Goal: Task Accomplishment & Management: Use online tool/utility

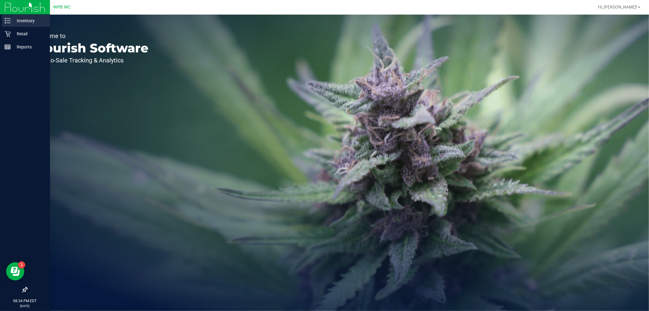
click at [25, 24] on p "Inventory" at bounding box center [29, 20] width 37 height 7
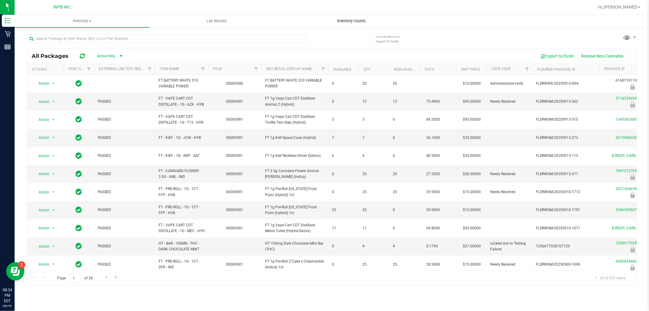
click at [352, 21] on span "Inventory Counts" at bounding box center [351, 20] width 45 height 5
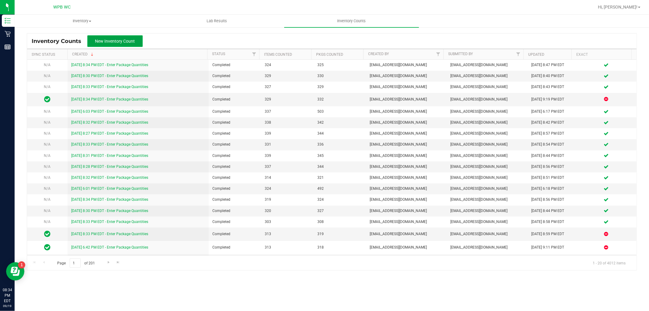
click at [114, 39] on span "New Inventory Count" at bounding box center [115, 41] width 40 height 5
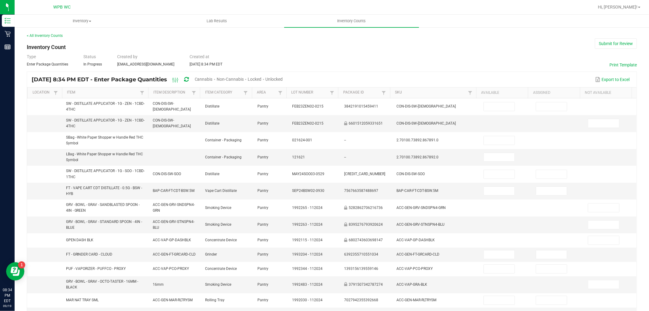
click at [283, 77] on span "Unlocked" at bounding box center [274, 79] width 17 height 5
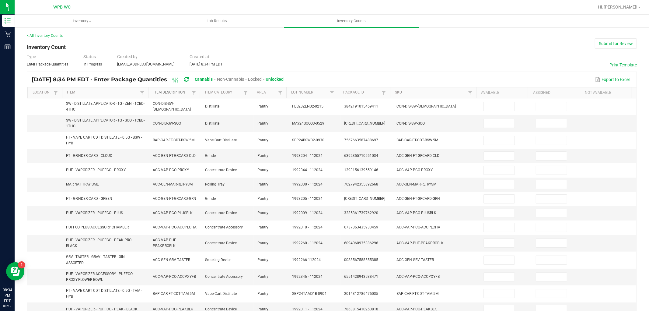
click at [166, 93] on link "Item Description" at bounding box center [171, 92] width 37 height 5
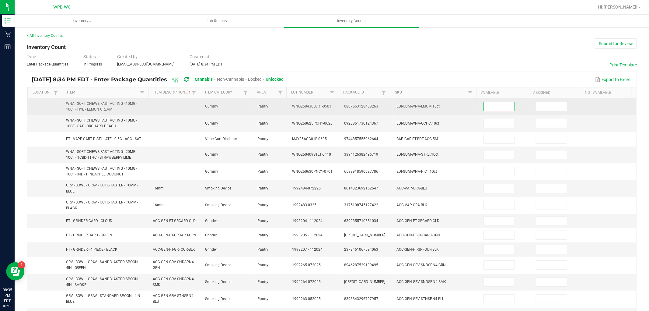
click at [495, 108] on input at bounding box center [499, 106] width 31 height 9
type input "40"
type input "7"
type input "5"
type input "8"
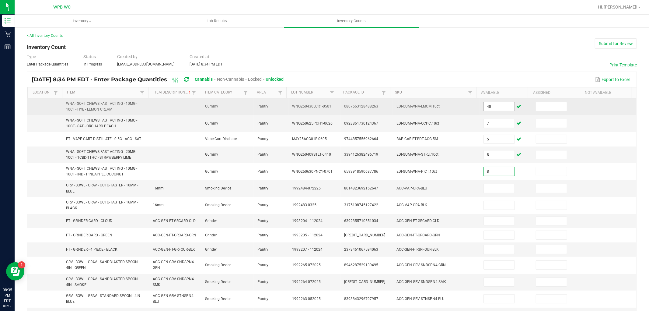
type input "8"
type input "5"
type input "1"
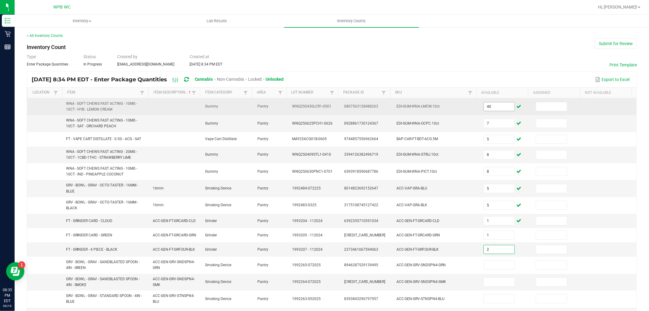
type input "2"
type input "13"
type input "12"
type input "4"
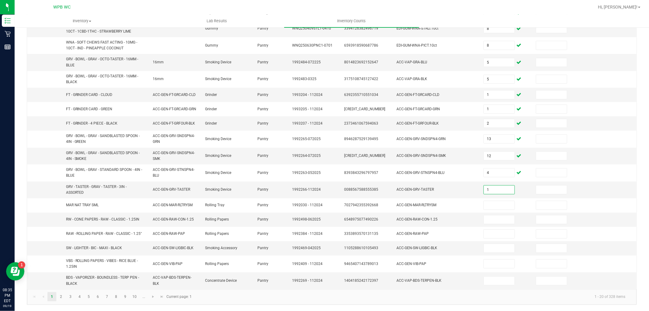
type input "1"
type input "14"
type input "21"
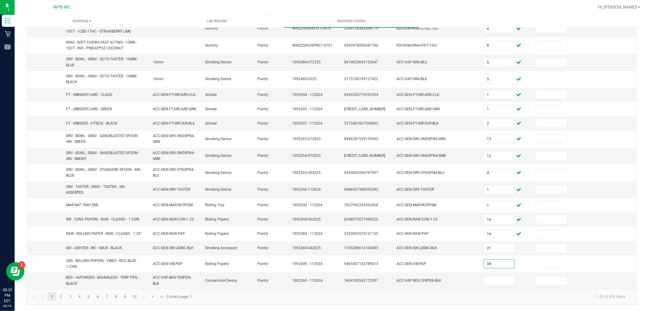
type input "34"
type input "6"
click at [62, 299] on link "2" at bounding box center [61, 296] width 9 height 9
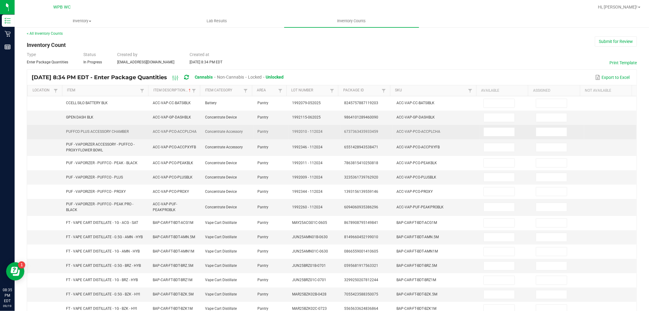
scroll to position [0, 0]
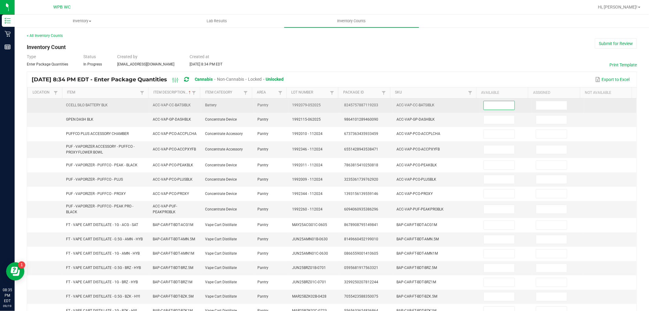
click at [486, 101] on input at bounding box center [499, 105] width 31 height 9
type input "12"
type input "3"
type input "1"
type input "2"
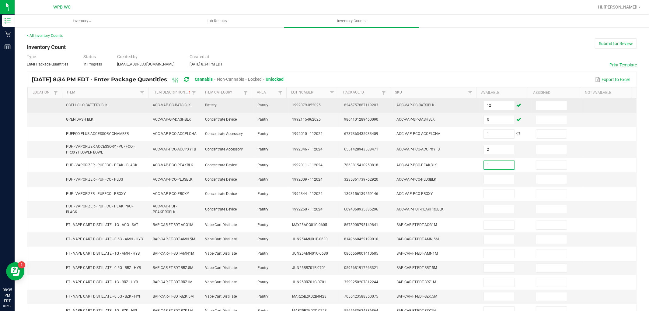
type input "1"
type input "4"
type input "1"
type input "10"
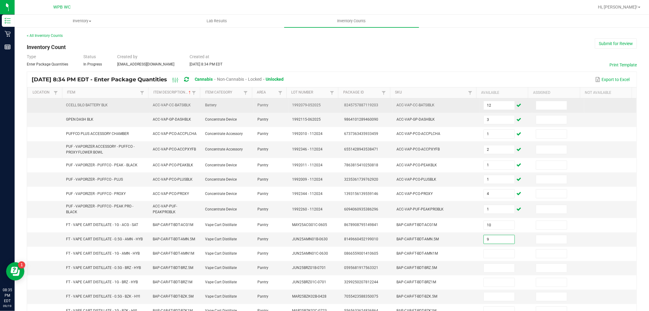
type input "9"
type input "6"
type input "10"
type input "3"
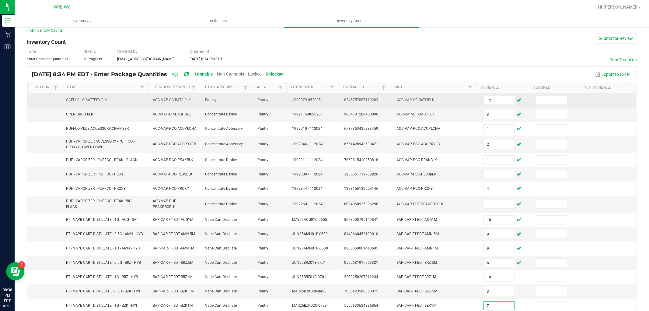
type input "7"
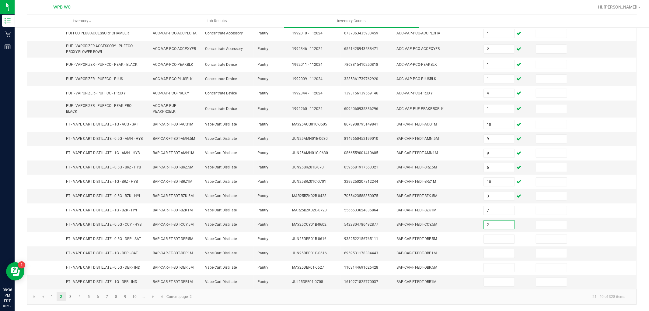
type input "2"
type input "4"
type input "5"
type input "6"
type input "3"
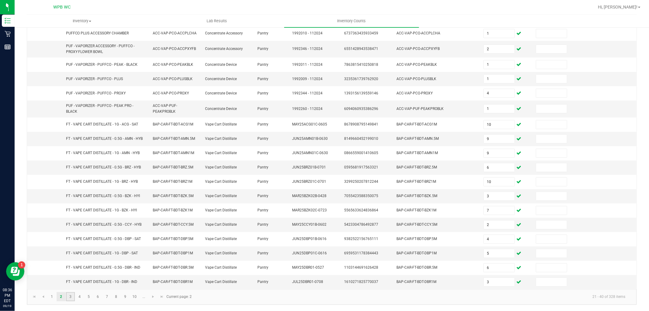
click at [69, 297] on link "3" at bounding box center [70, 296] width 9 height 9
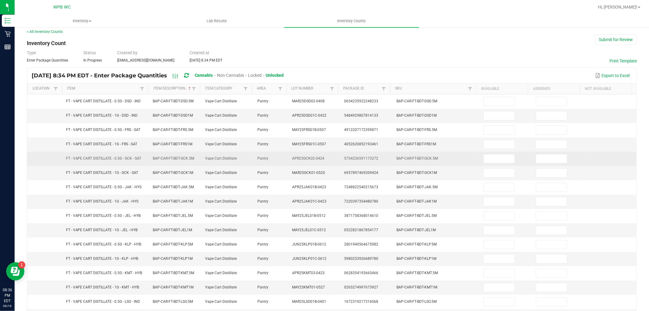
scroll to position [0, 0]
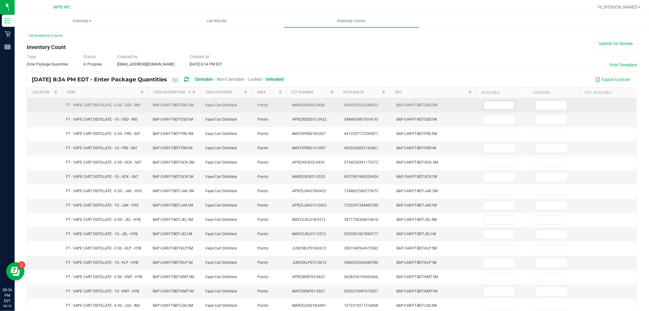
click at [491, 101] on input at bounding box center [499, 105] width 31 height 9
type input "8"
type input "4"
type input "3"
type input "2"
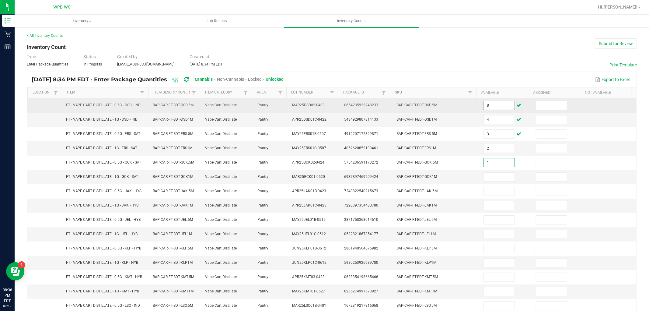
type input "1"
type input "8"
type input "12"
type input "4"
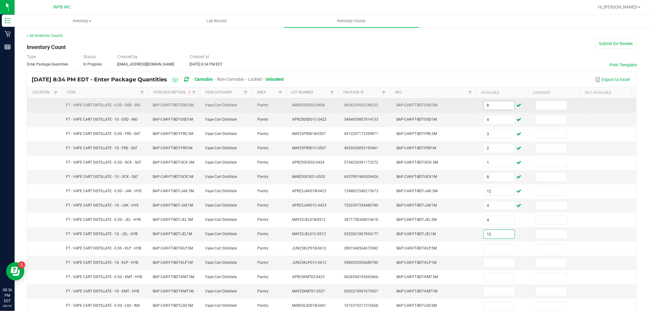
type input "12"
type input "3"
type input "5"
type input "9"
type input "8"
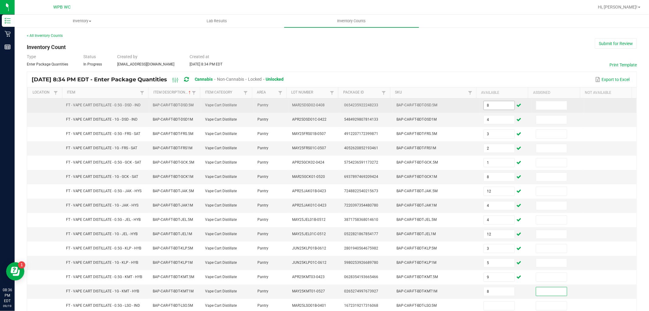
scroll to position [0, 0]
type input "10"
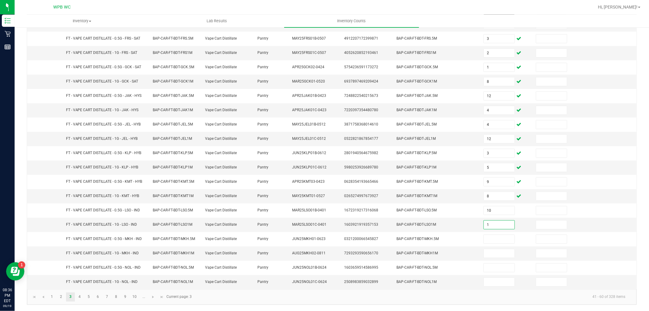
type input "1"
type input "3"
type input "10"
type input "1"
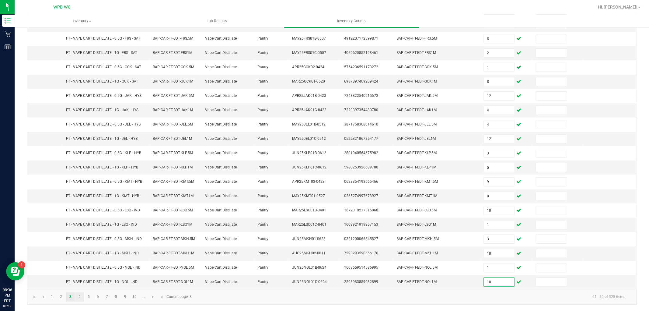
type input "10"
click at [79, 296] on link "4" at bounding box center [79, 296] width 9 height 9
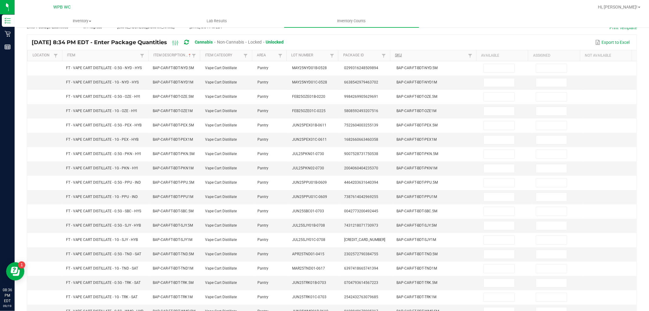
scroll to position [0, 0]
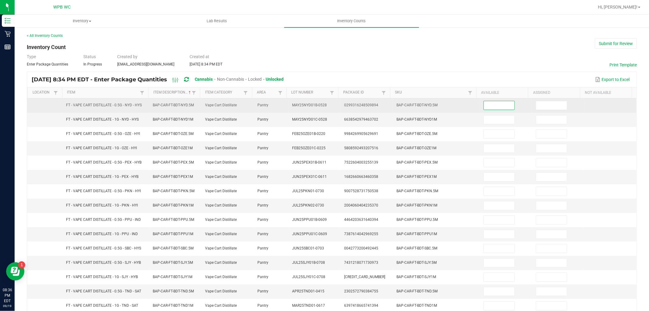
click at [488, 106] on input at bounding box center [499, 105] width 31 height 9
type input "7"
type input "6"
type input "5"
type input "4"
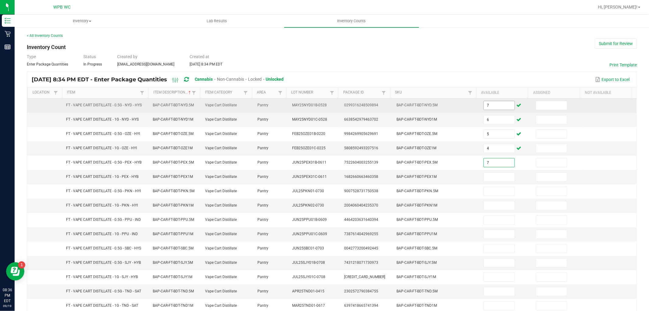
type input "7"
type input "6"
type input "5"
type input "9"
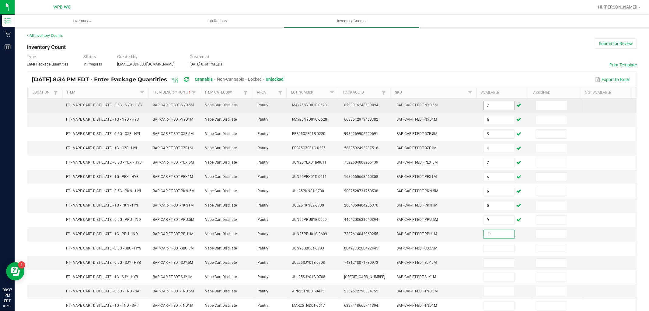
type input "11"
type input "2"
type input "8"
type input "6"
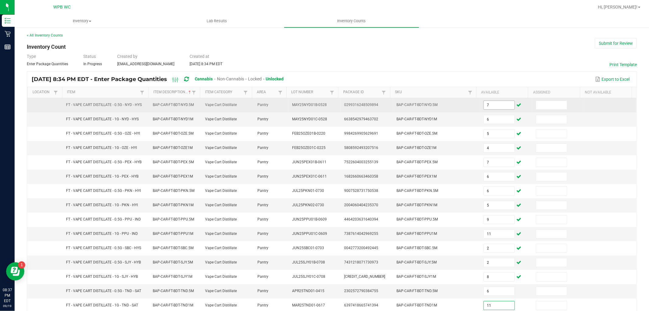
type input "11"
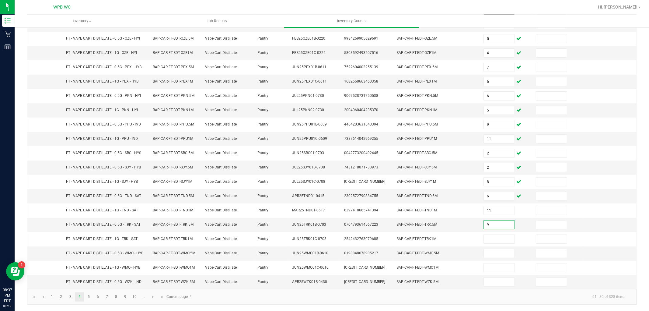
type input "9"
type input "4"
type input "5"
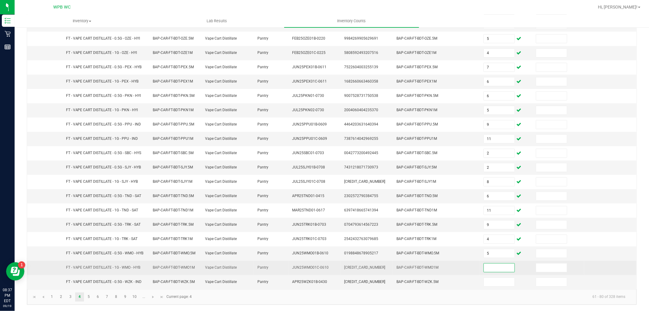
click at [495, 266] on input at bounding box center [499, 267] width 31 height 9
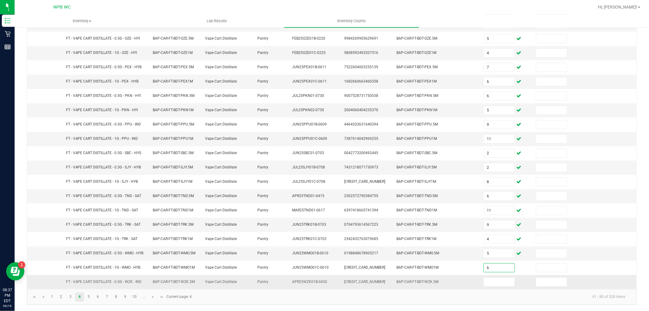
type input "6"
type input "5"
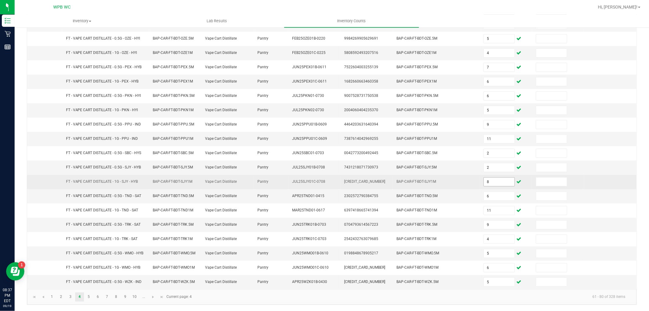
click at [489, 180] on input "8" at bounding box center [499, 181] width 31 height 9
type input "2"
type input "8"
type input "6"
type input "11"
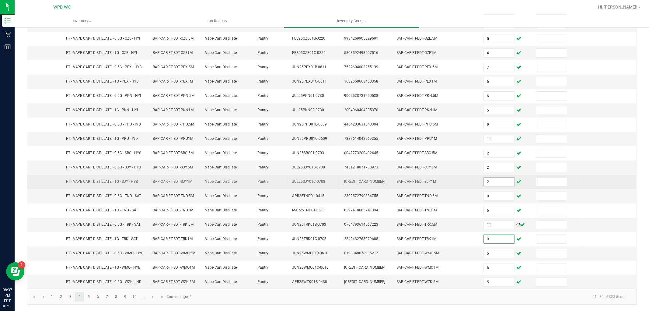
type input "9"
type input "4"
type input "5"
type input "6"
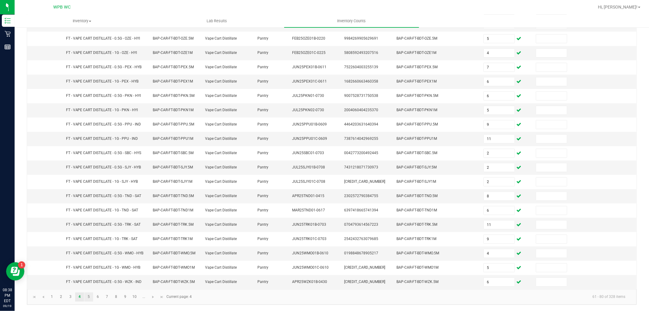
click at [90, 294] on link "5" at bounding box center [88, 296] width 9 height 9
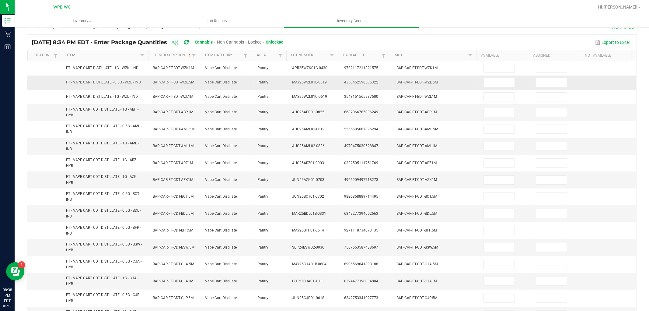
scroll to position [0, 0]
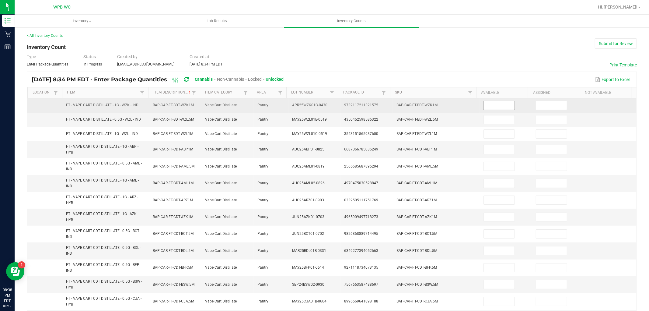
click at [488, 104] on input at bounding box center [499, 105] width 31 height 9
type input "5"
type input "6"
type input "3"
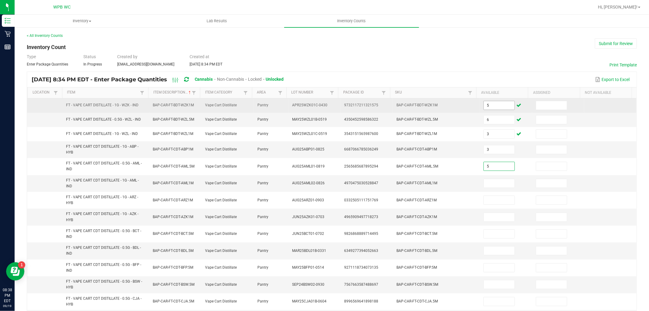
type input "5"
type input "8"
type input "12"
type input "2"
type input "10"
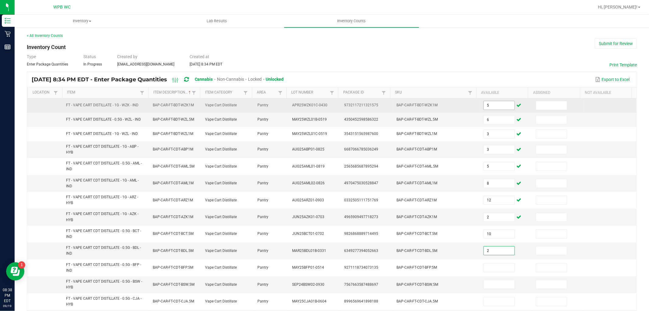
type input "2"
type input "8"
type input "3"
type input "12"
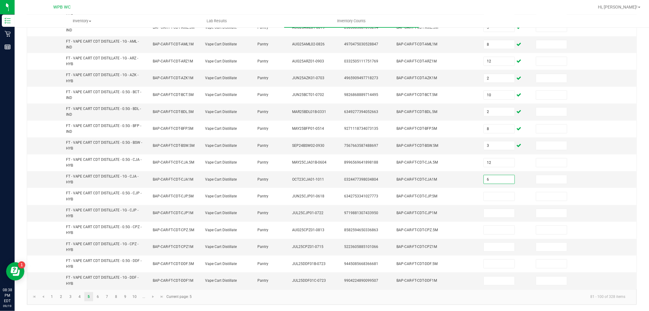
type input "6"
type input "7"
type input "8"
type input "2"
type input "3"
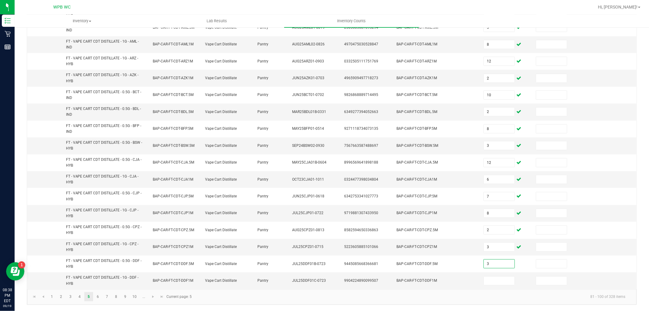
type input "3"
type input "8"
click at [99, 296] on link "6" at bounding box center [97, 296] width 9 height 9
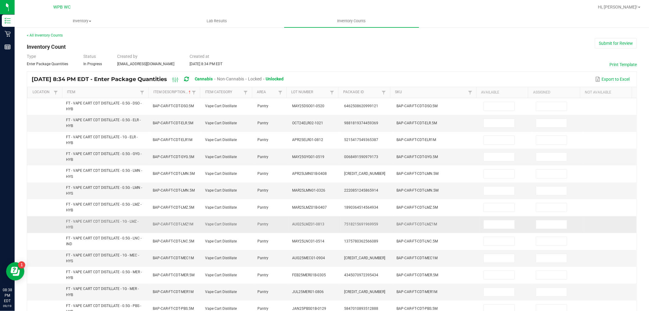
scroll to position [0, 0]
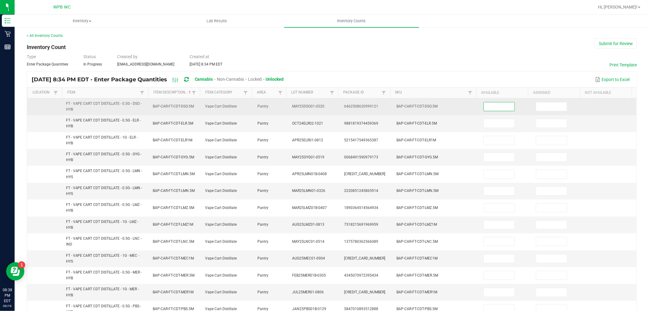
click at [497, 104] on input at bounding box center [499, 106] width 31 height 9
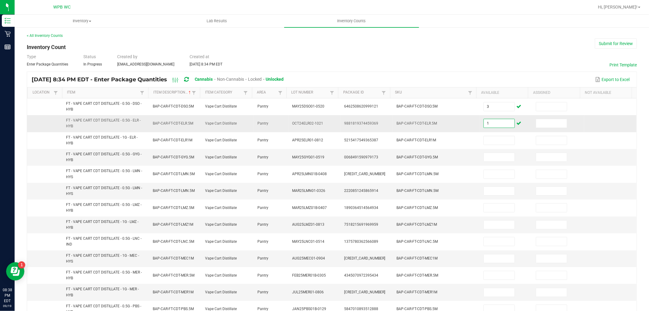
click at [500, 120] on input "1" at bounding box center [499, 123] width 31 height 9
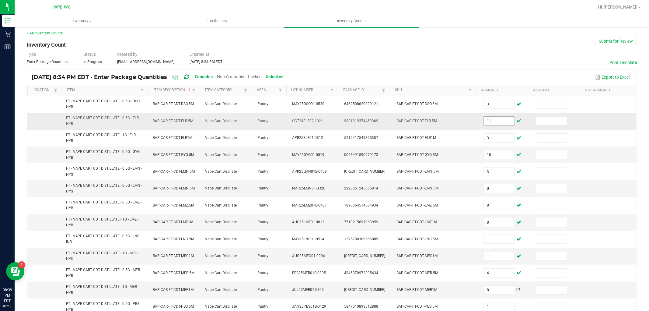
scroll to position [147, 0]
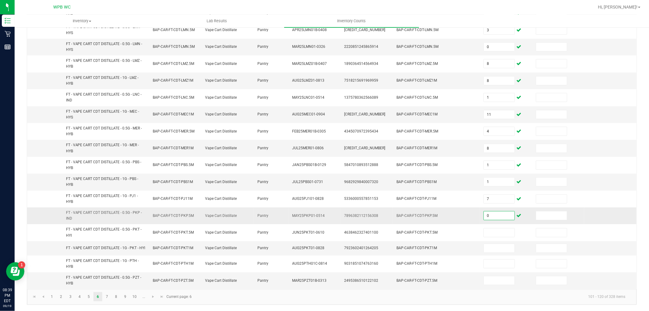
click at [492, 212] on input "0" at bounding box center [499, 215] width 31 height 9
click at [108, 296] on link "7" at bounding box center [107, 296] width 9 height 9
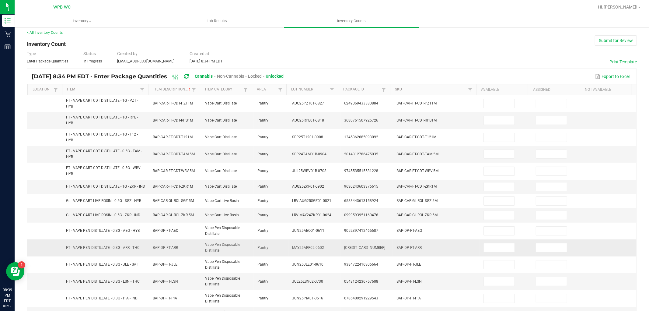
scroll to position [0, 0]
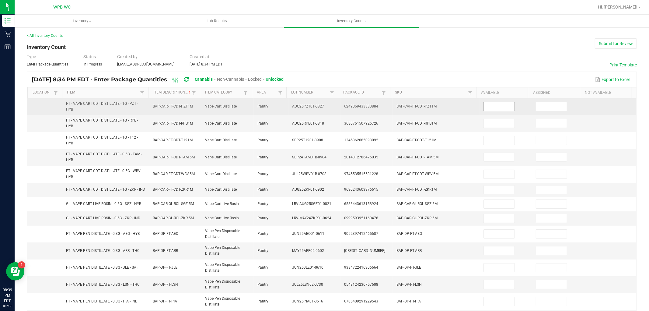
click at [503, 105] on input at bounding box center [499, 106] width 31 height 9
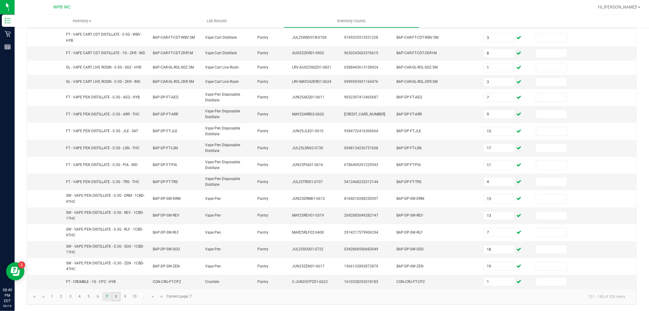
click at [119, 297] on link "8" at bounding box center [116, 296] width 9 height 9
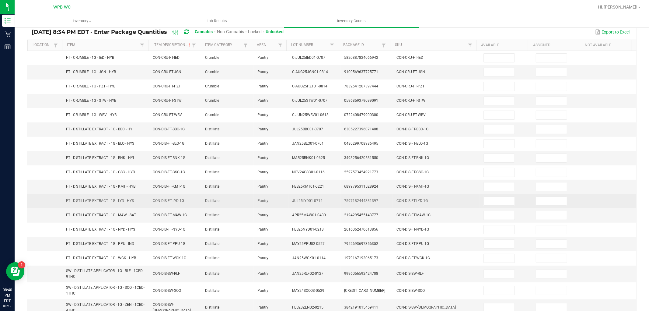
scroll to position [0, 0]
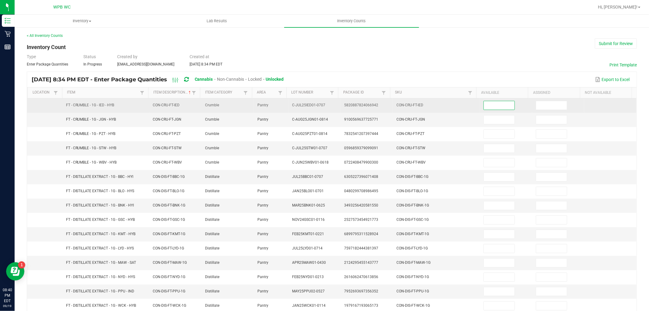
click at [486, 109] on input at bounding box center [499, 105] width 31 height 9
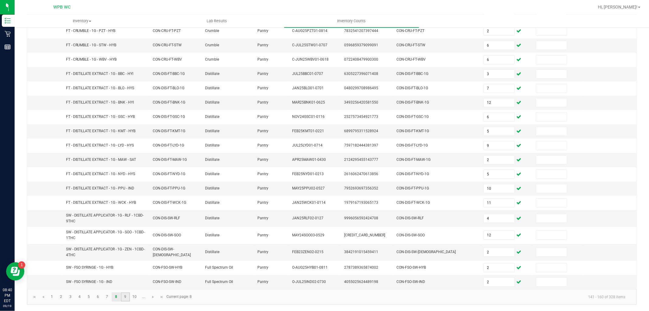
click at [125, 295] on link "9" at bounding box center [125, 296] width 9 height 9
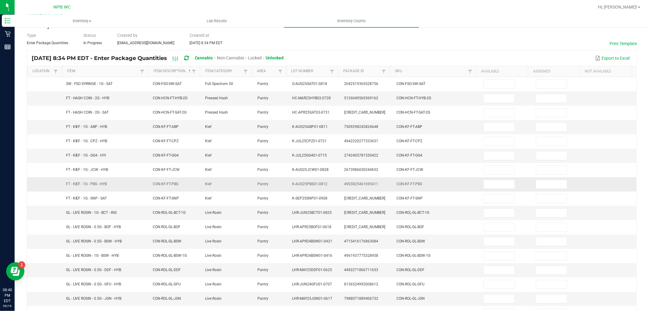
scroll to position [0, 0]
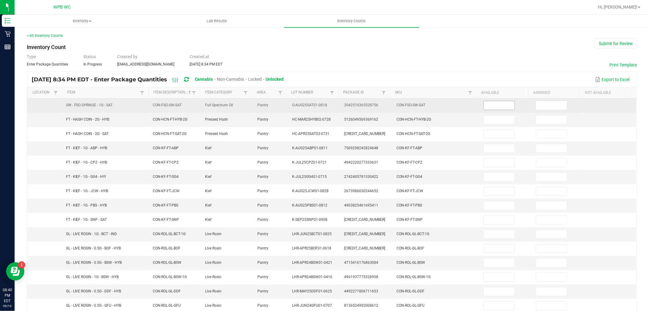
click at [486, 104] on input at bounding box center [499, 105] width 31 height 9
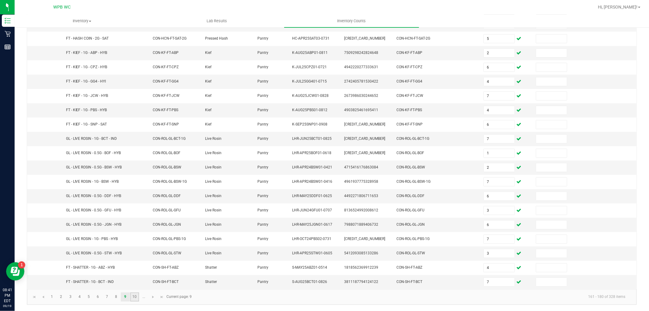
click at [135, 295] on link "10" at bounding box center [134, 296] width 9 height 9
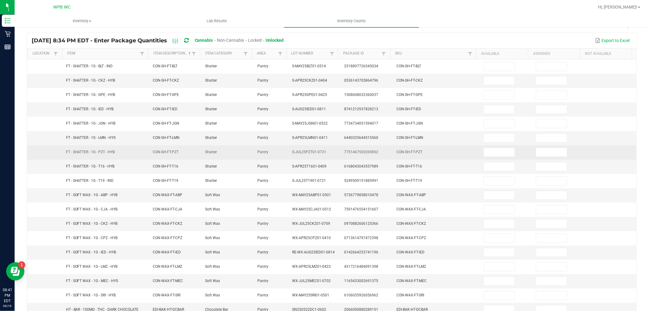
scroll to position [0, 0]
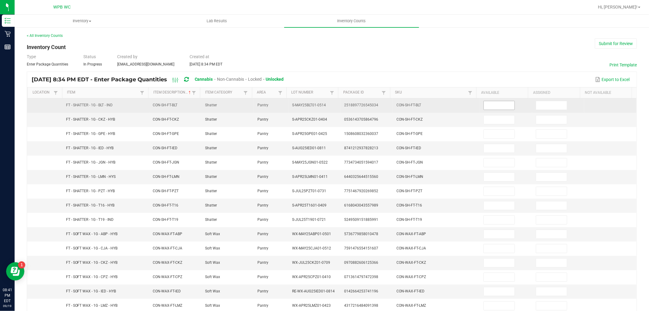
click at [496, 103] on input at bounding box center [499, 105] width 31 height 9
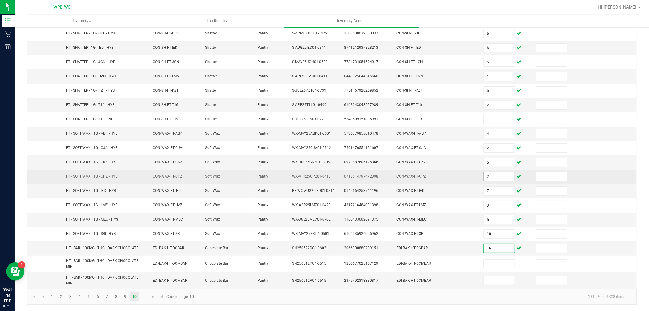
click at [484, 173] on input "2" at bounding box center [499, 176] width 31 height 9
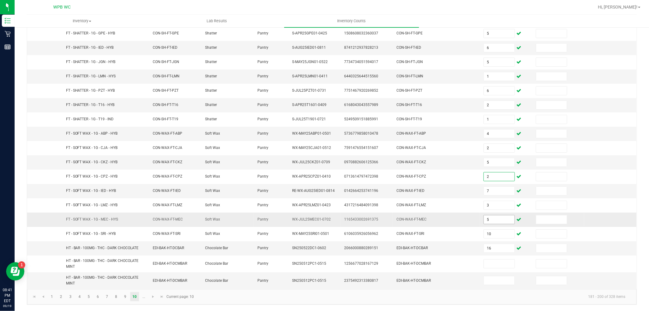
click at [490, 219] on input "5" at bounding box center [499, 219] width 31 height 9
click at [151, 299] on span "Go to the next page" at bounding box center [153, 296] width 5 height 5
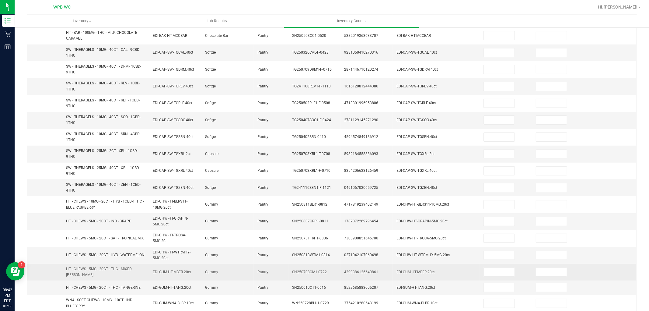
scroll to position [0, 0]
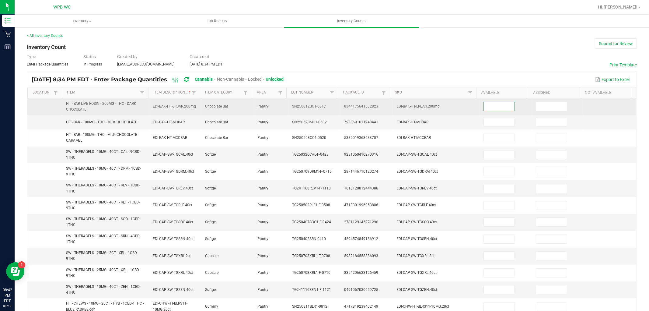
click at [486, 105] on input at bounding box center [499, 106] width 31 height 9
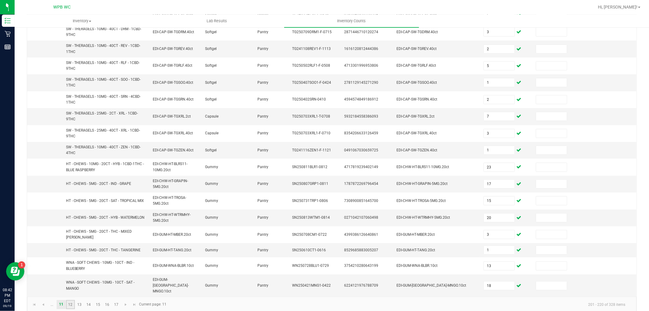
click at [72, 300] on link "12" at bounding box center [70, 304] width 9 height 9
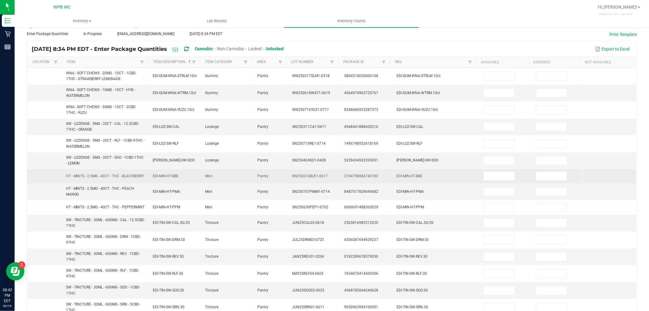
scroll to position [0, 0]
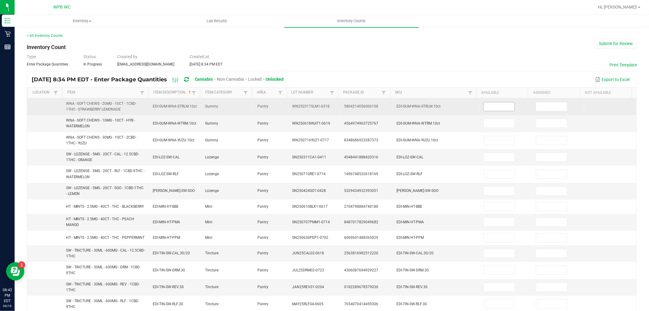
click at [501, 106] on input at bounding box center [499, 106] width 31 height 9
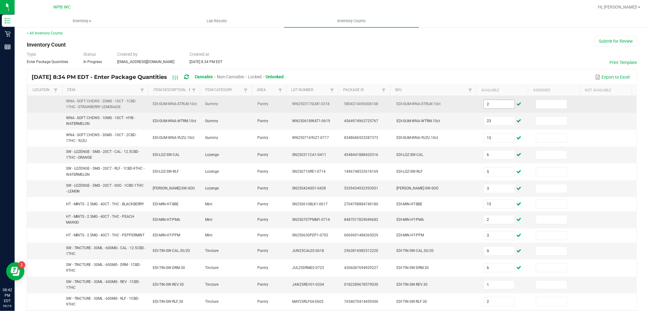
scroll to position [137, 0]
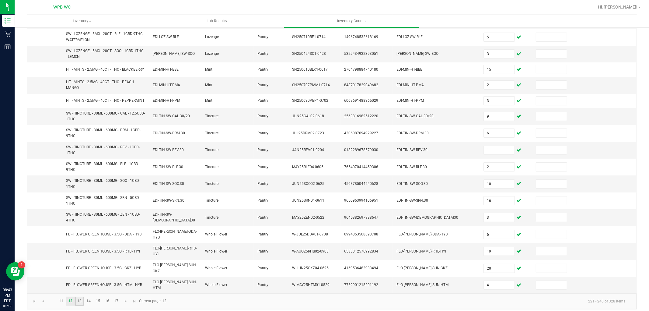
click at [79, 297] on link "13" at bounding box center [79, 301] width 9 height 9
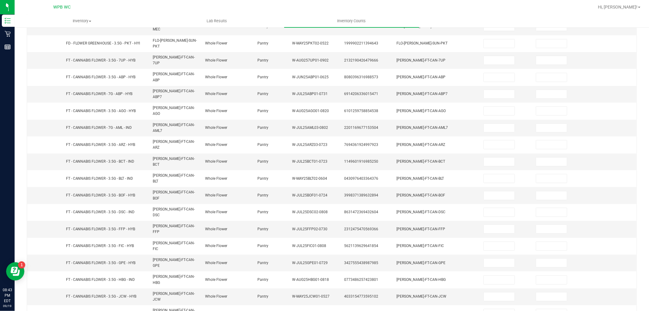
scroll to position [0, 0]
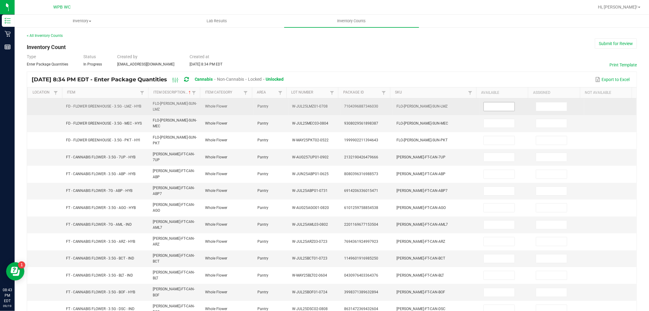
click at [488, 107] on input at bounding box center [499, 106] width 31 height 9
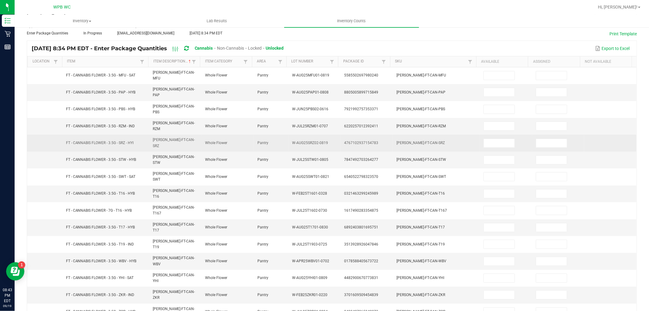
scroll to position [0, 0]
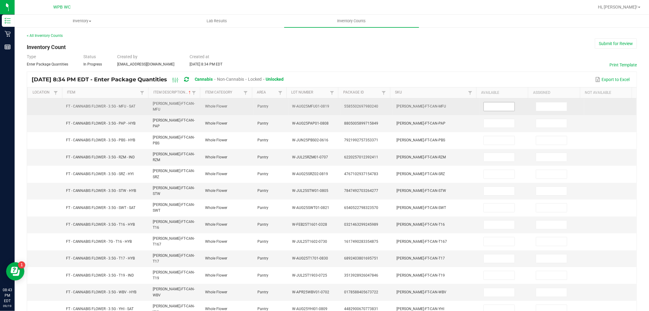
click at [484, 105] on input at bounding box center [499, 106] width 31 height 9
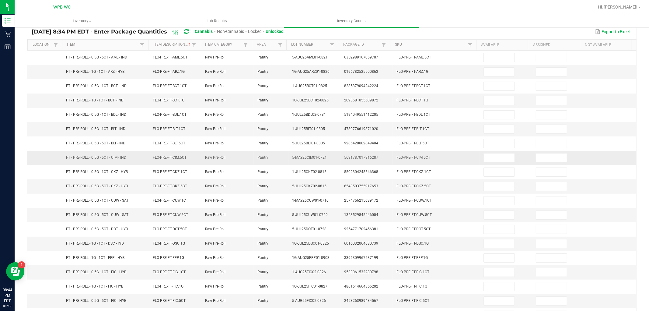
scroll to position [0, 0]
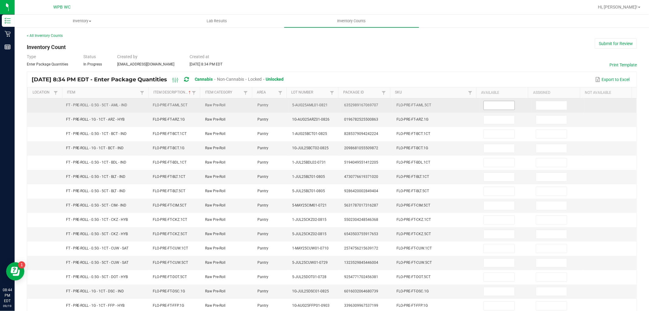
click at [503, 107] on input at bounding box center [499, 105] width 31 height 9
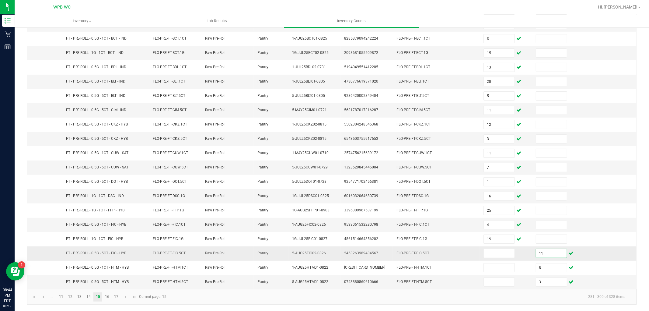
click at [543, 253] on input "11" at bounding box center [551, 253] width 31 height 9
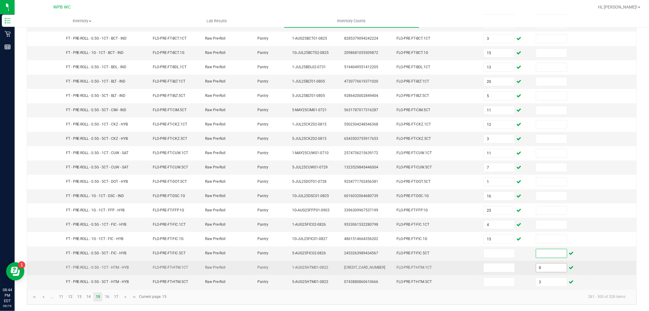
click at [543, 264] on input "8" at bounding box center [551, 267] width 31 height 9
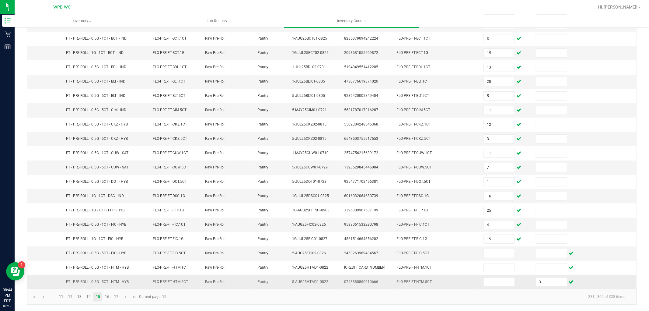
drag, startPoint x: 540, startPoint y: 272, endPoint x: 540, endPoint y: 276, distance: 3.3
click at [540, 276] on tbody "FT - PRE-ROLL - 0.5G - 5CT - AML - IND FLO-PRE-FT-AML.5CT Raw Pre-Roll Pantry 5…" at bounding box center [332, 146] width 610 height 286
click at [540, 276] on td "3" at bounding box center [558, 282] width 52 height 14
click at [540, 283] on input "3" at bounding box center [551, 282] width 31 height 9
click at [484, 250] on input at bounding box center [499, 253] width 31 height 9
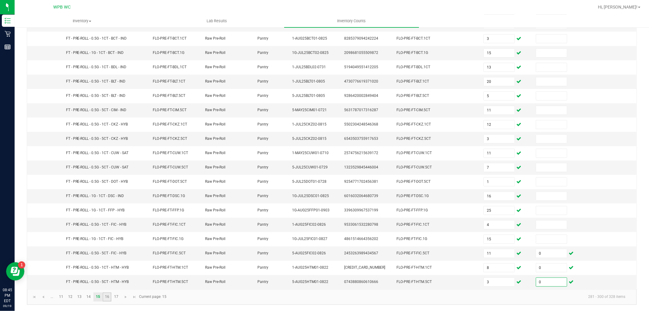
click at [104, 297] on link "16" at bounding box center [107, 296] width 9 height 9
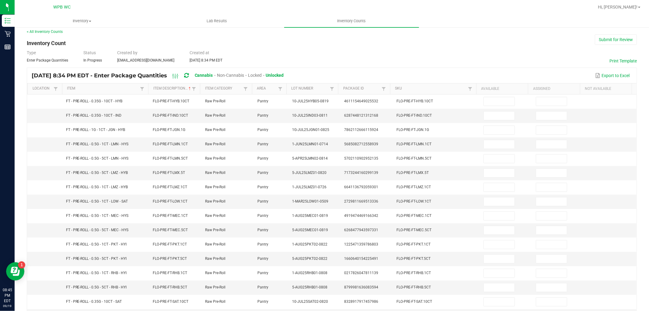
scroll to position [0, 0]
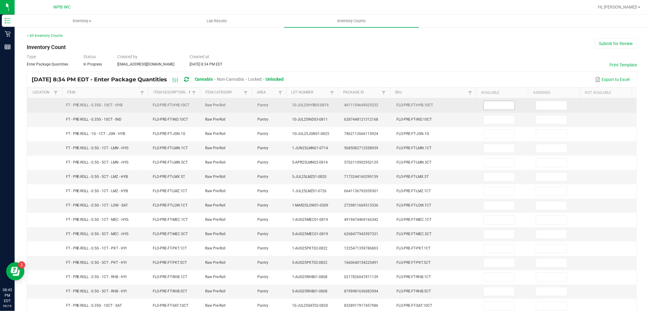
click at [491, 104] on input at bounding box center [499, 105] width 31 height 9
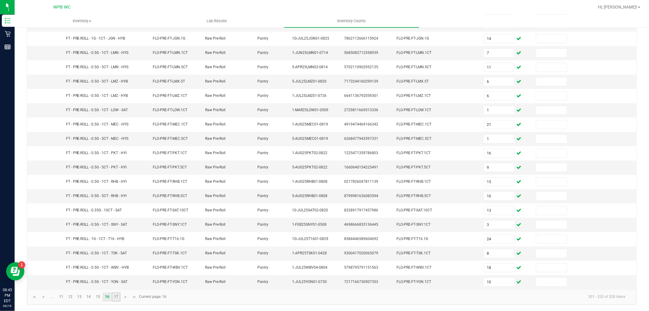
click at [113, 295] on link "17" at bounding box center [116, 296] width 9 height 9
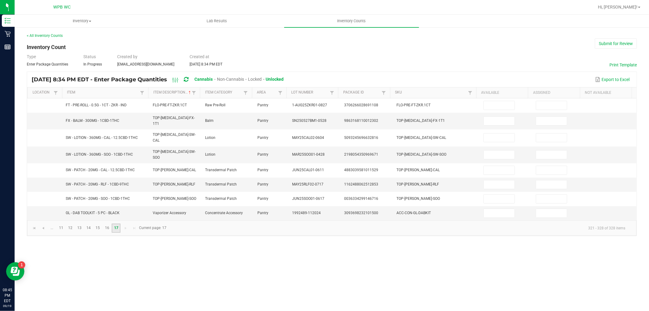
scroll to position [0, 0]
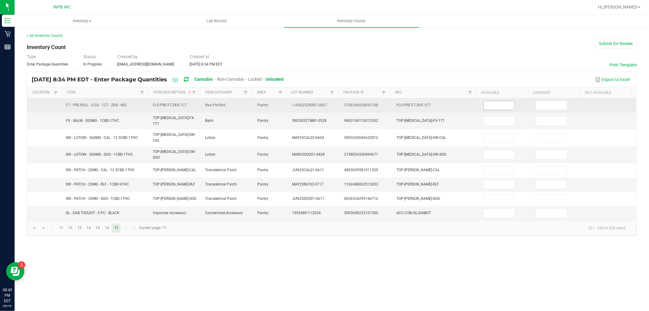
click at [504, 104] on input at bounding box center [499, 105] width 31 height 9
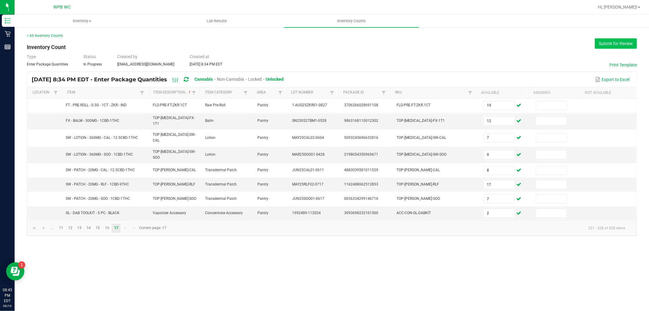
click at [608, 47] on button "Submit for Review" at bounding box center [616, 43] width 42 height 10
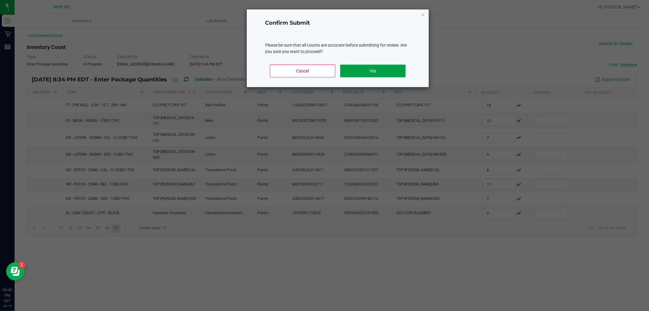
click at [368, 67] on button "Yes" at bounding box center [372, 71] width 65 height 13
